Goal: Information Seeking & Learning: Learn about a topic

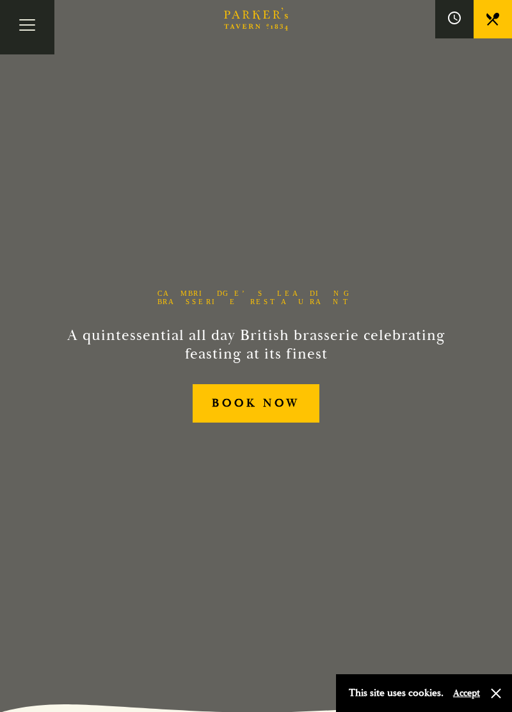
click at [32, 24] on button "Toggle navigation" at bounding box center [27, 27] width 54 height 54
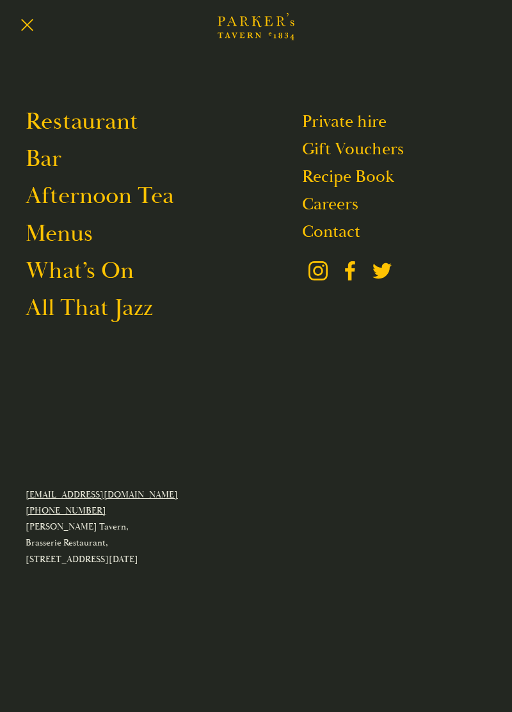
click at [115, 126] on link "Restaurant" at bounding box center [82, 121] width 113 height 30
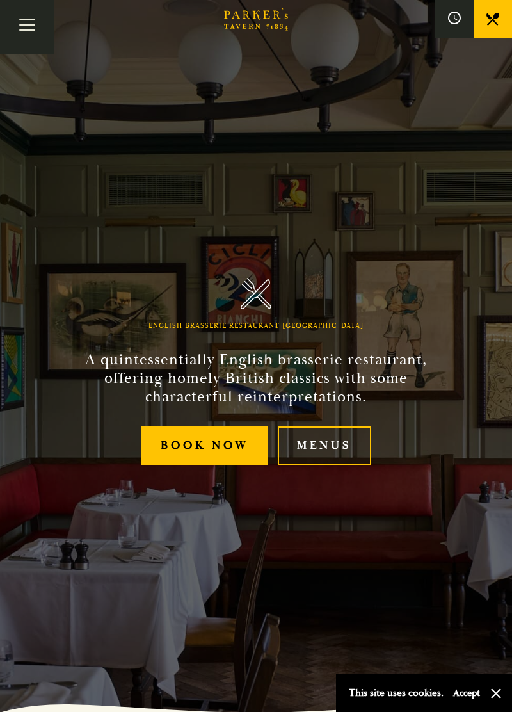
click at [323, 465] on link "Menus" at bounding box center [324, 445] width 93 height 39
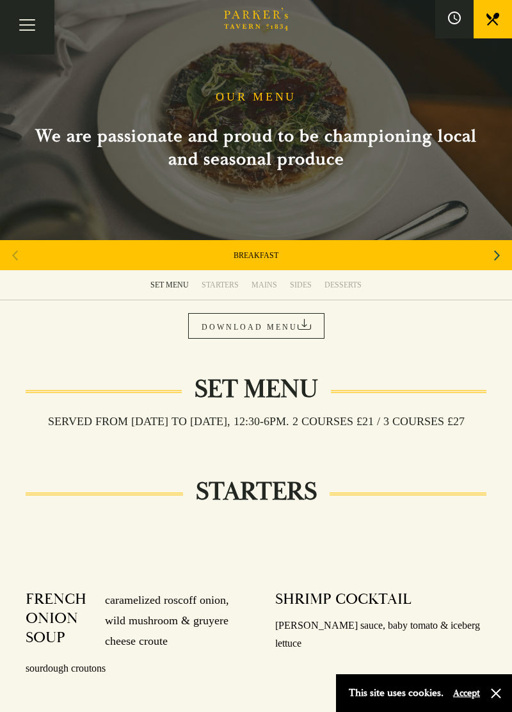
click at [497, 257] on icon "Next slide" at bounding box center [497, 255] width 6 height 10
click at [497, 255] on icon "Next slide" at bounding box center [497, 255] width 6 height 28
click at [494, 256] on icon "Next slide" at bounding box center [497, 255] width 6 height 28
click at [492, 256] on div "Next slide" at bounding box center [497, 255] width 17 height 28
click at [490, 257] on div "Next slide" at bounding box center [497, 255] width 17 height 28
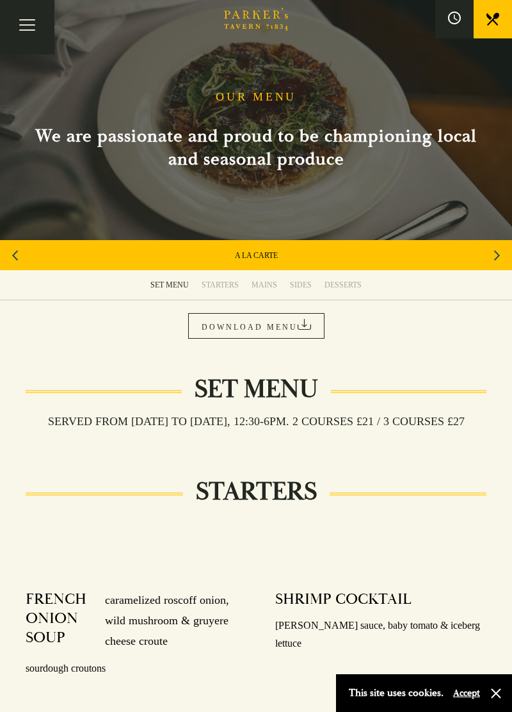
click at [258, 256] on link "A LA CARTE" at bounding box center [256, 255] width 43 height 10
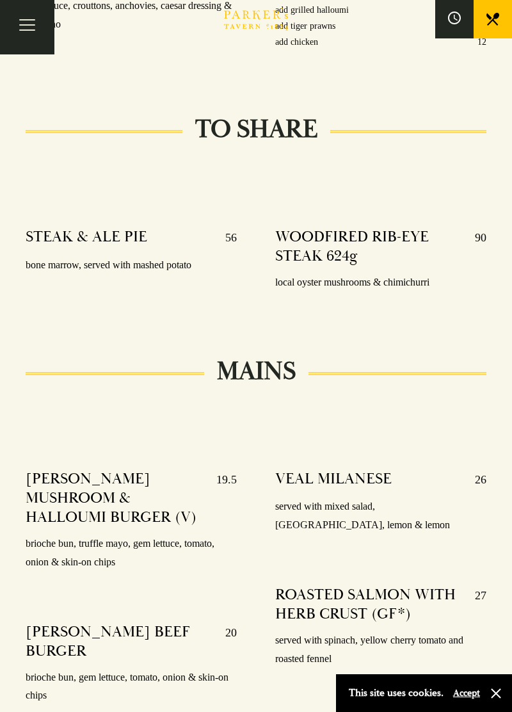
scroll to position [1909, 0]
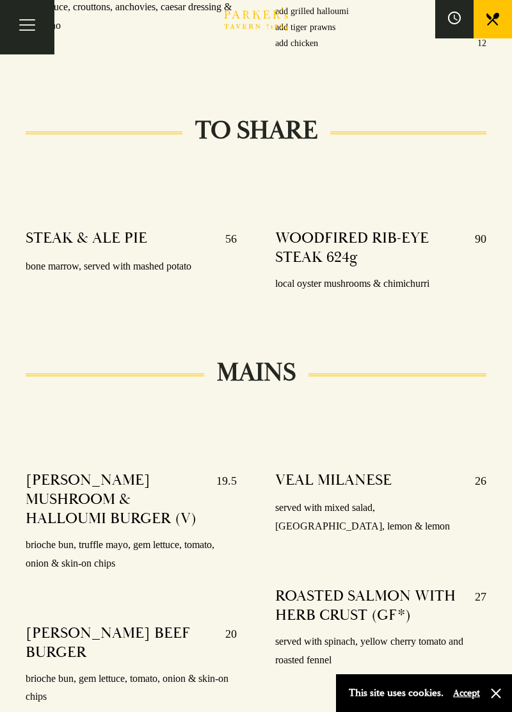
click at [32, 24] on button "Toggle navigation" at bounding box center [27, 27] width 54 height 54
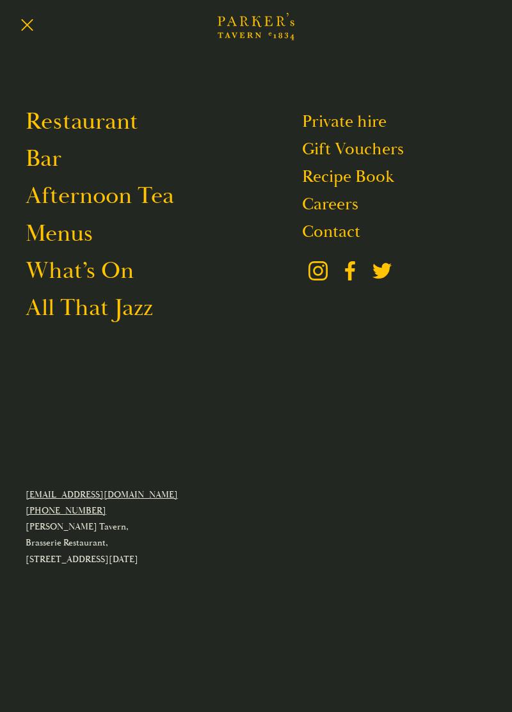
click at [58, 156] on link "Bar" at bounding box center [44, 158] width 36 height 30
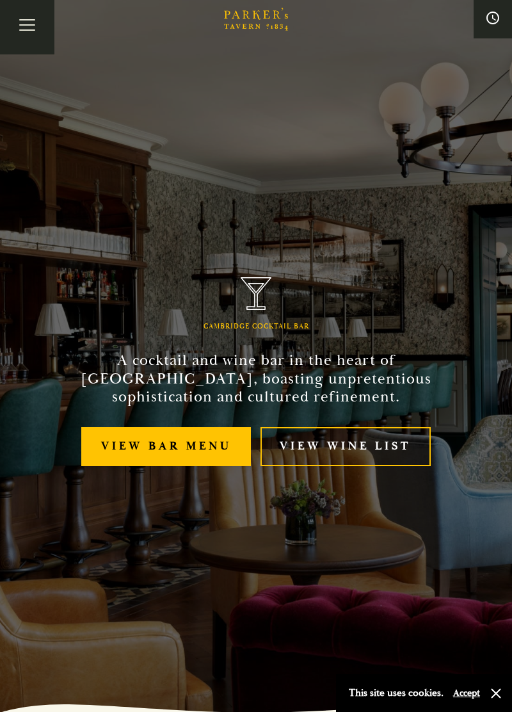
click at [184, 466] on link "View bar menu" at bounding box center [166, 446] width 170 height 39
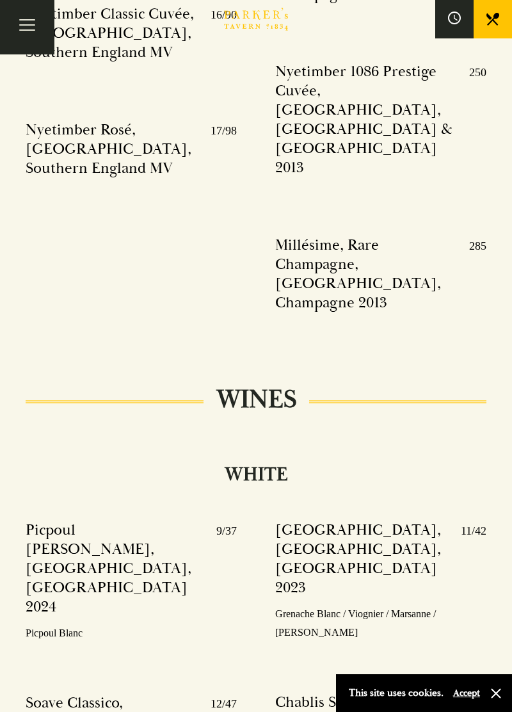
scroll to position [3367, 0]
